Goal: Communication & Community: Answer question/provide support

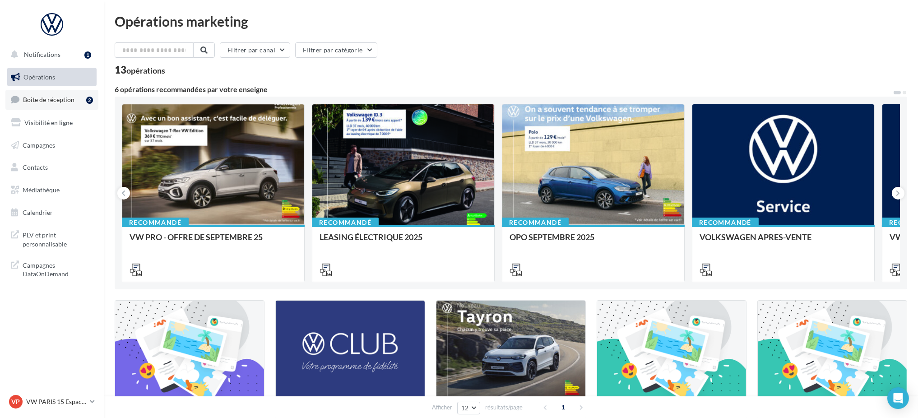
click at [70, 103] on span "Boîte de réception" at bounding box center [48, 100] width 51 height 8
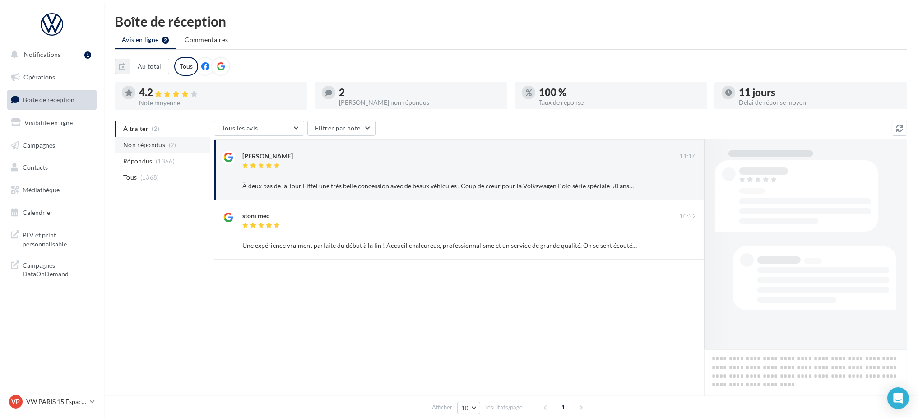
click at [159, 144] on span "Non répondus" at bounding box center [144, 144] width 42 height 9
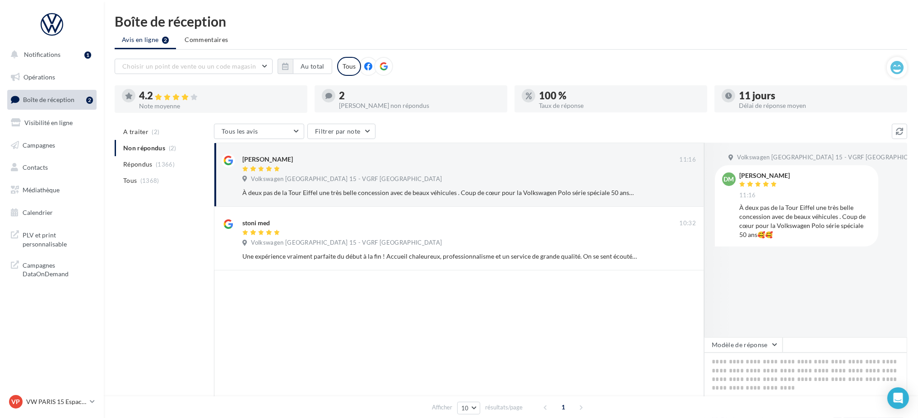
click at [340, 182] on span "Volkswagen [GEOGRAPHIC_DATA] 15 - VGRF [GEOGRAPHIC_DATA]" at bounding box center [346, 179] width 191 height 8
click at [519, 173] on div "[PERSON_NAME] 11:16 Volkswagen Paris 15 - VGRF Grand Paris À deux pas de la Tou…" at bounding box center [469, 176] width 454 height 45
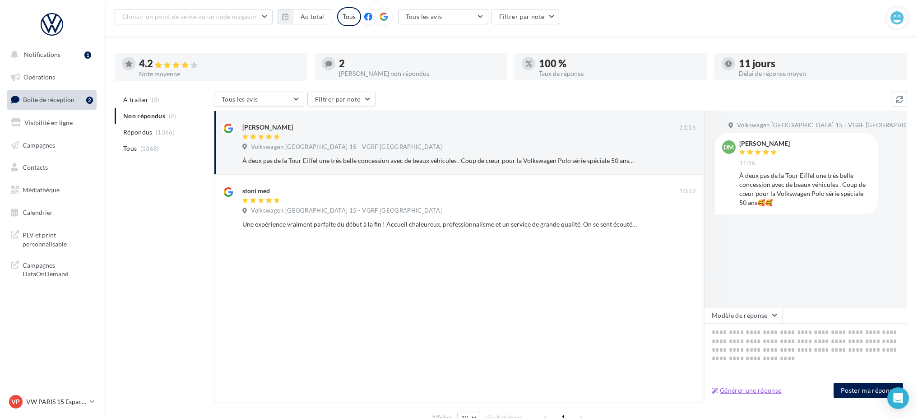
scroll to position [77, 0]
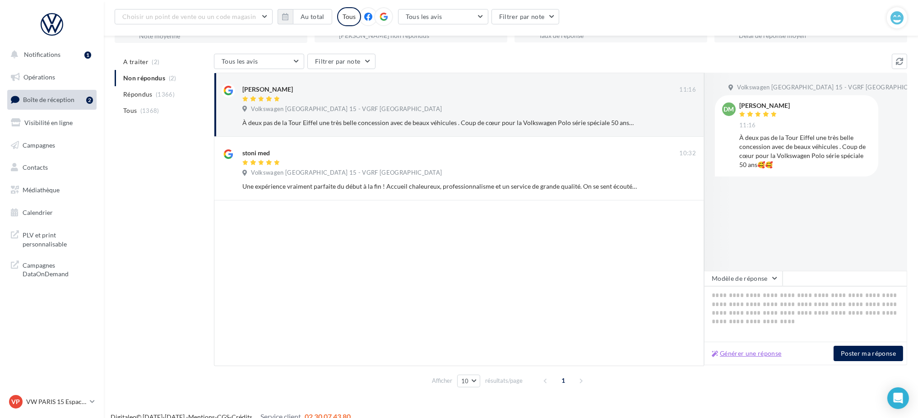
click at [757, 354] on button "Générer une réponse" at bounding box center [746, 353] width 77 height 11
type textarea "**********"
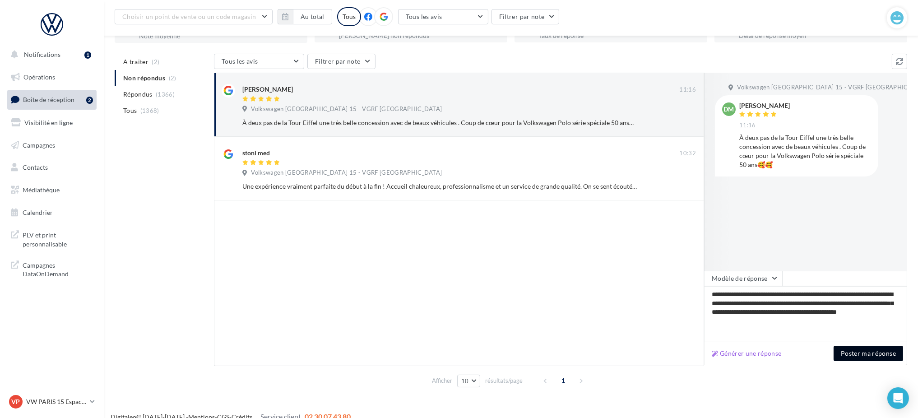
click at [870, 346] on button "Poster ma réponse" at bounding box center [869, 353] width 70 height 15
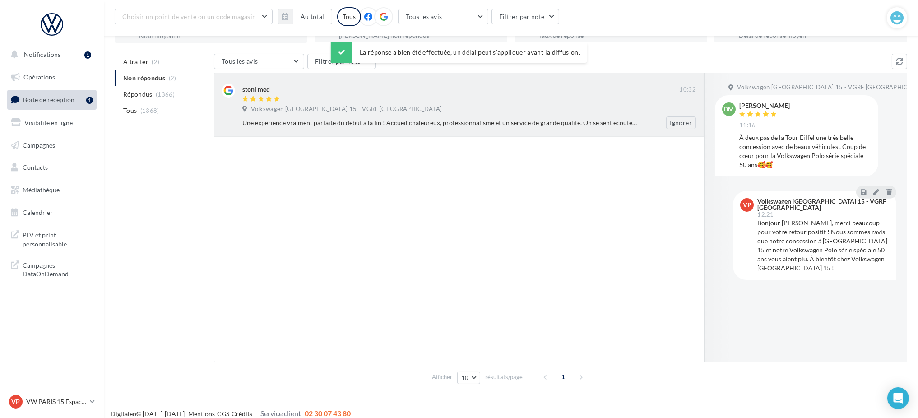
click at [321, 125] on div "Une expérience vraiment parfaite du début à la fin ! Accueil chaleureux, profes…" at bounding box center [439, 122] width 395 height 9
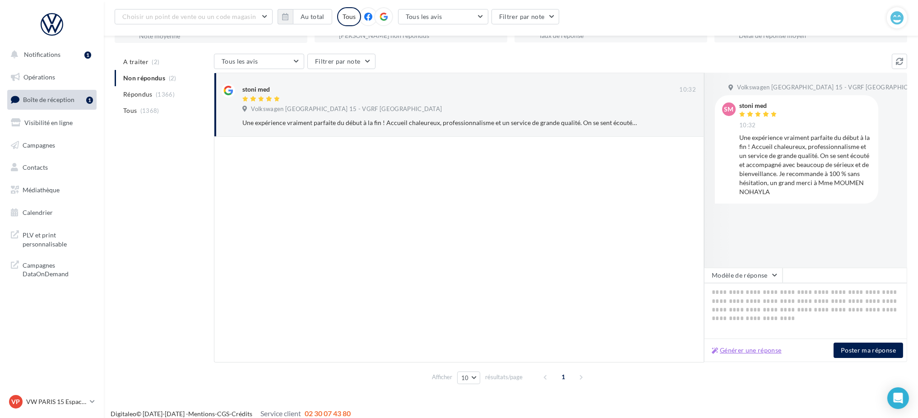
click at [758, 352] on button "Générer une réponse" at bounding box center [746, 350] width 77 height 11
type textarea "**********"
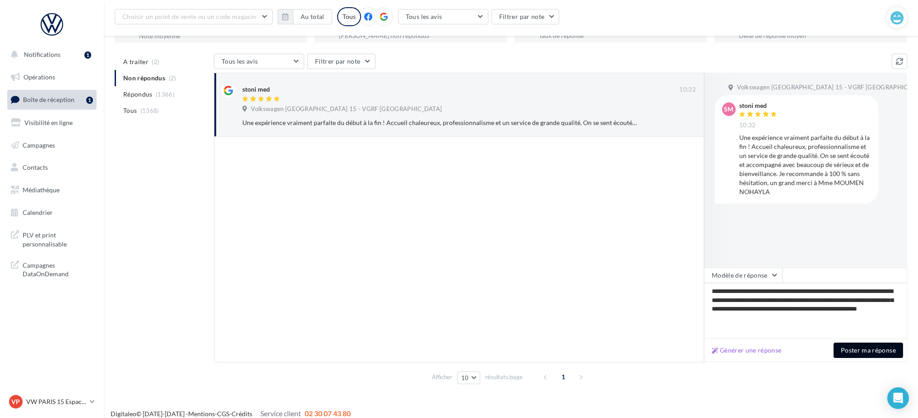
click at [863, 349] on button "Poster ma réponse" at bounding box center [869, 350] width 70 height 15
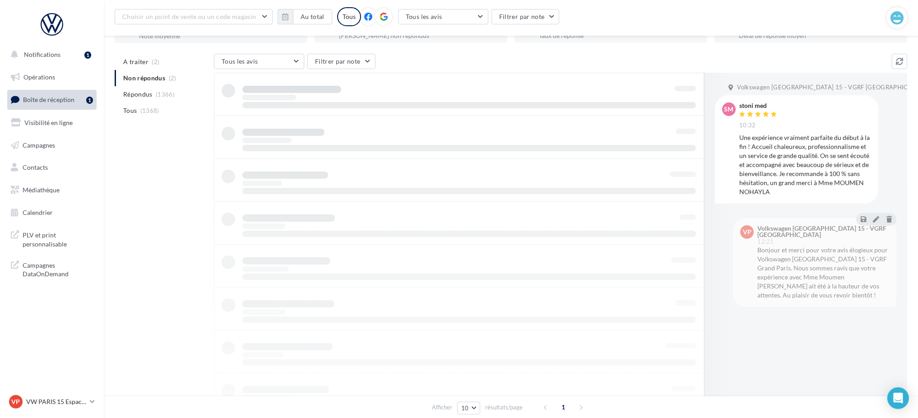
scroll to position [14, 0]
